Goal: Task Accomplishment & Management: Manage account settings

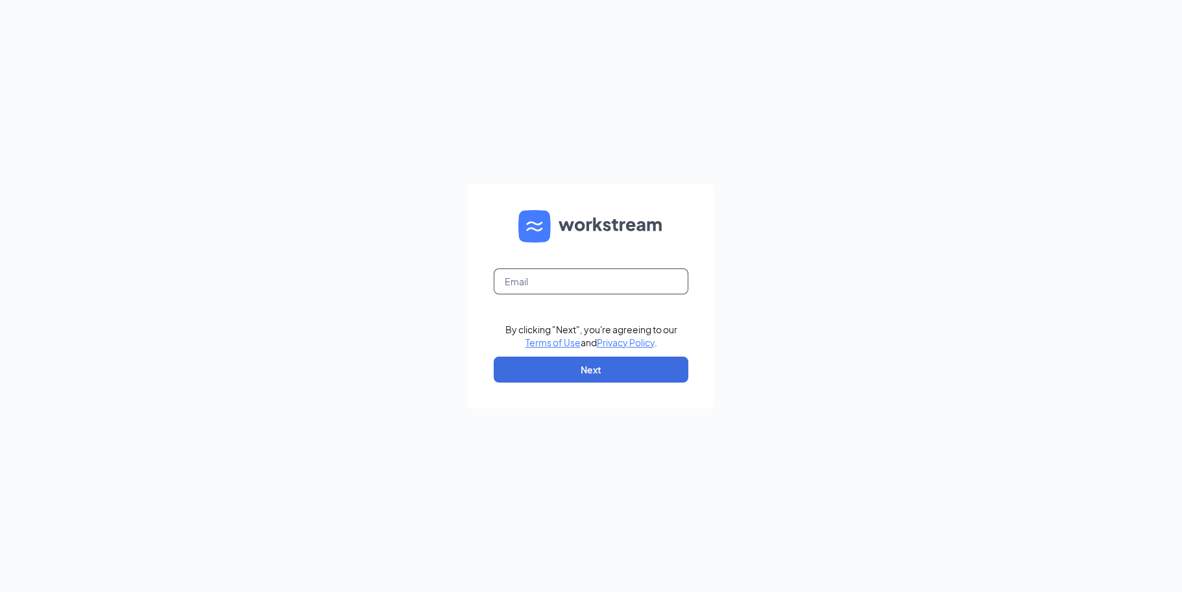
click at [549, 285] on input "text" at bounding box center [591, 281] width 195 height 26
type input "[EMAIL_ADDRESS][DOMAIN_NAME]"
click at [595, 367] on button "Next" at bounding box center [591, 370] width 195 height 26
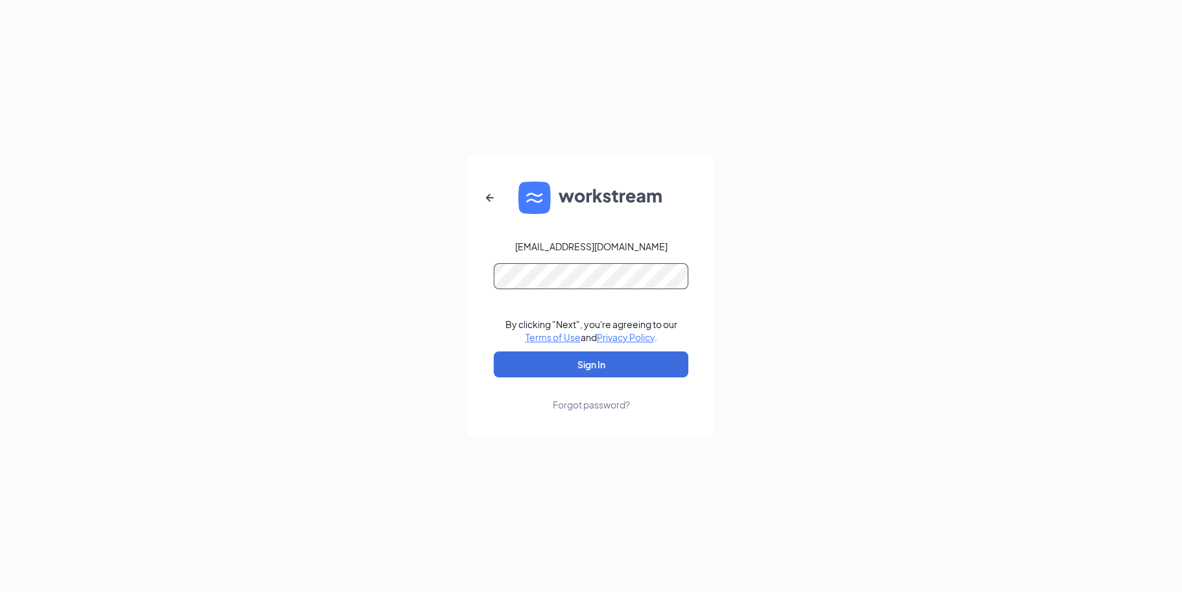
click at [494, 351] on button "Sign In" at bounding box center [591, 364] width 195 height 26
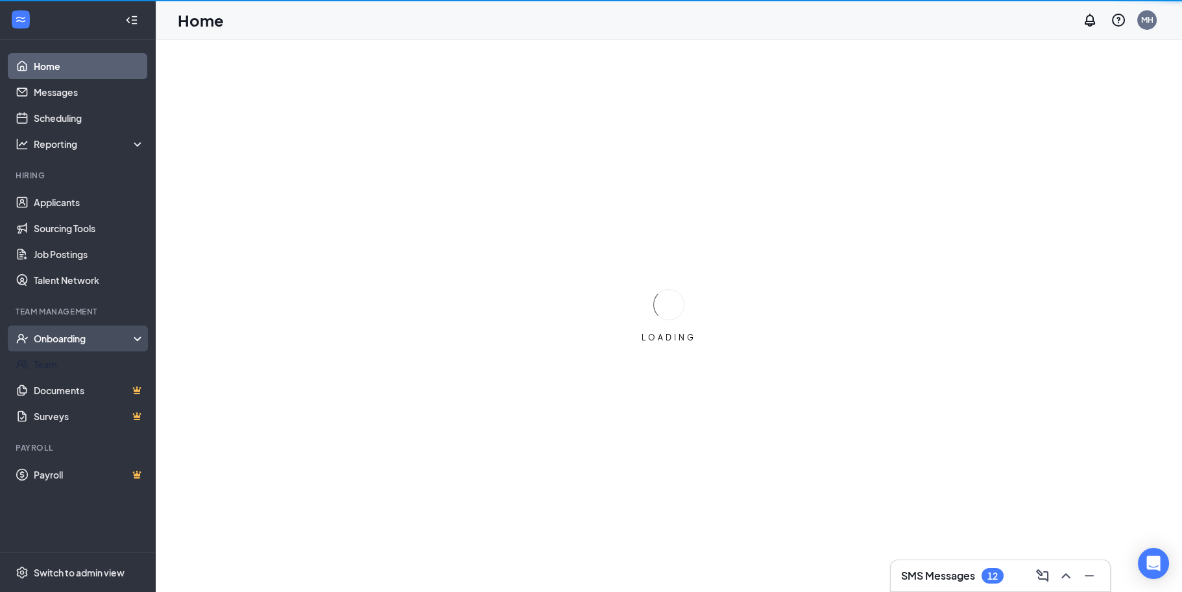
click at [67, 337] on div "Onboarding" at bounding box center [84, 338] width 100 height 13
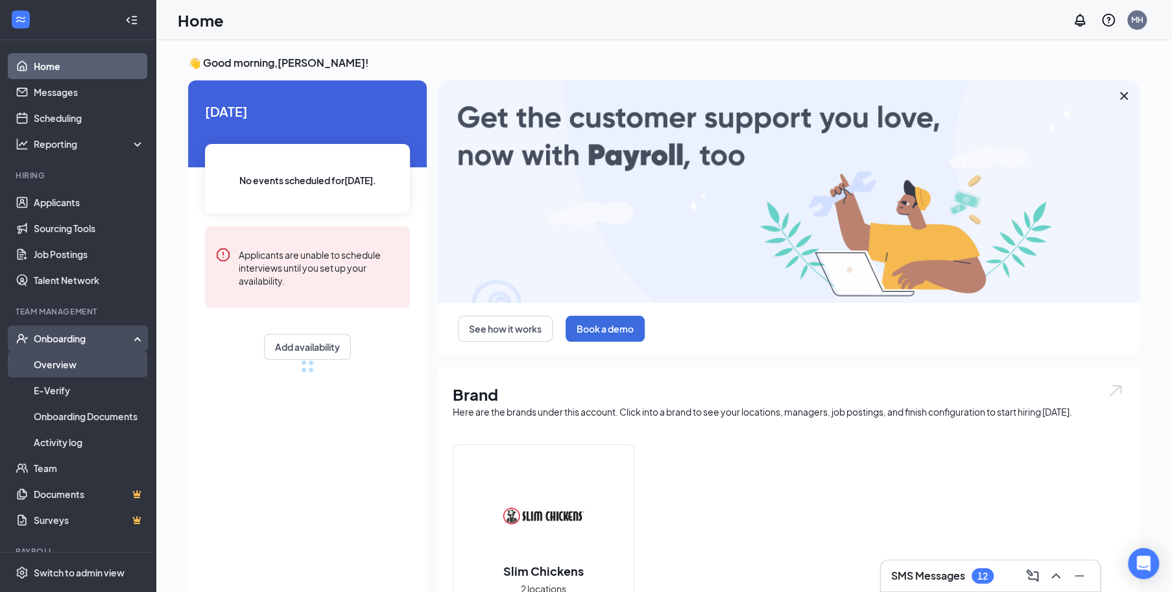
click at [65, 366] on link "Overview" at bounding box center [89, 364] width 111 height 26
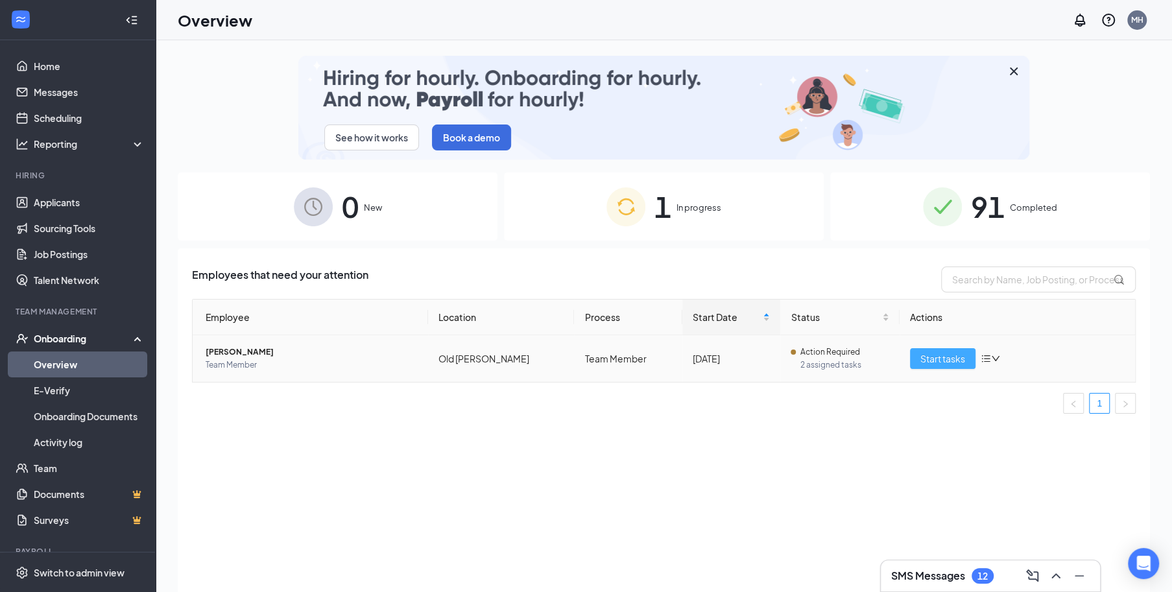
click at [950, 363] on span "Start tasks" at bounding box center [942, 358] width 45 height 14
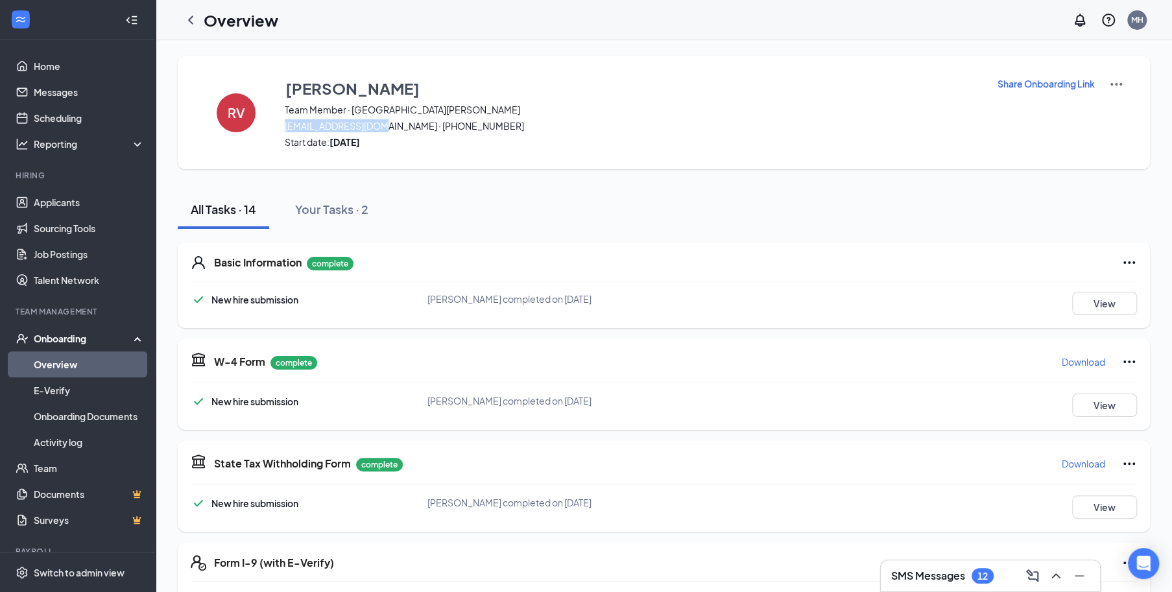
drag, startPoint x: 385, startPoint y: 126, endPoint x: 285, endPoint y: 117, distance: 100.3
click at [285, 117] on div "Reece Vuko Team Member · Old Cheney reecevuko@gmail.com · (402) 613-8936 Start …" at bounding box center [633, 113] width 696 height 72
copy span "reecevuko@gmail.com"
